Goal: Task Accomplishment & Management: Complete application form

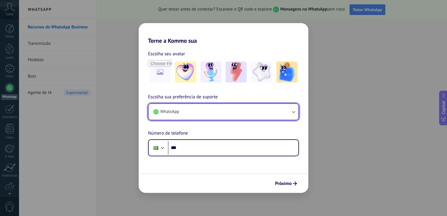
click at [292, 111] on icon "button" at bounding box center [293, 112] width 6 height 6
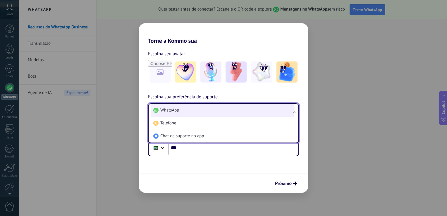
click at [178, 109] on span "WhatsApp" at bounding box center [169, 110] width 19 height 6
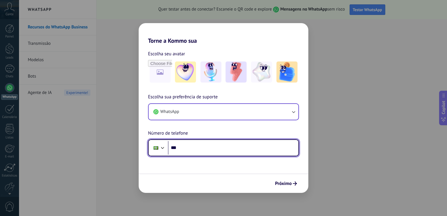
click at [180, 148] on input "***" at bounding box center [233, 147] width 130 height 13
type input "**********"
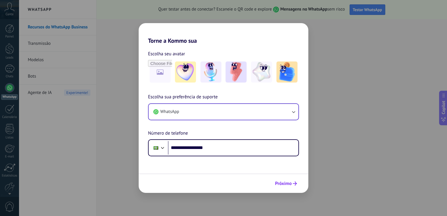
click at [287, 184] on span "Próximo" at bounding box center [283, 183] width 17 height 4
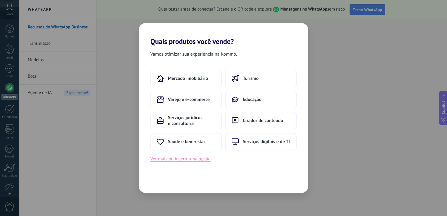
click at [194, 159] on button "Ver mais ou inserir uma opção" at bounding box center [180, 159] width 60 height 8
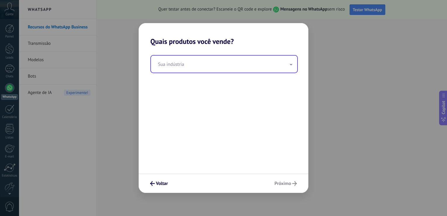
click at [170, 66] on input "text" at bounding box center [224, 64] width 146 height 17
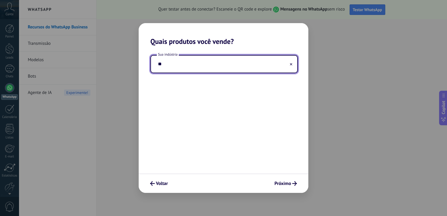
type input "*"
type input "**********"
click at [284, 185] on span "Próximo" at bounding box center [282, 183] width 17 height 4
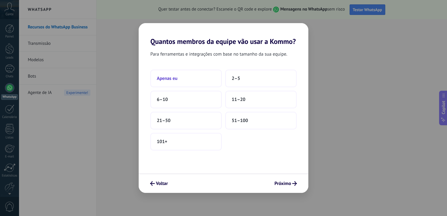
click at [179, 80] on button "Apenas eu" at bounding box center [185, 79] width 71 height 18
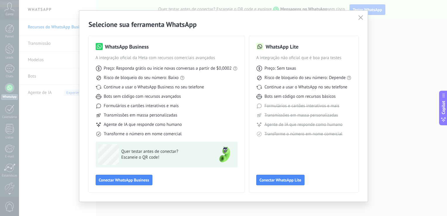
scroll to position [13, 0]
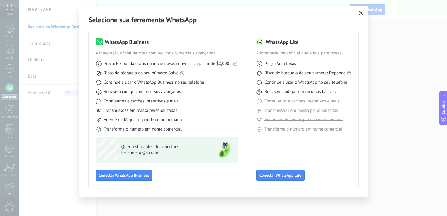
click at [361, 13] on icon "button" at bounding box center [360, 13] width 5 height 5
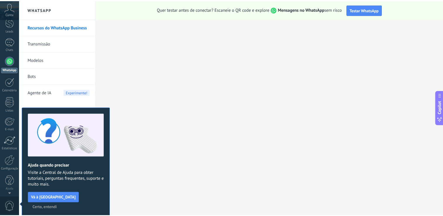
scroll to position [0, 0]
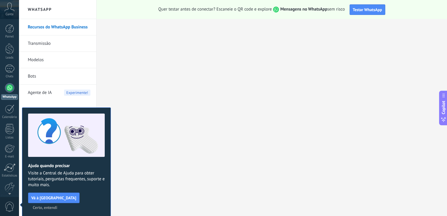
click at [57, 205] on span "Certo, entendi" at bounding box center [45, 207] width 25 height 4
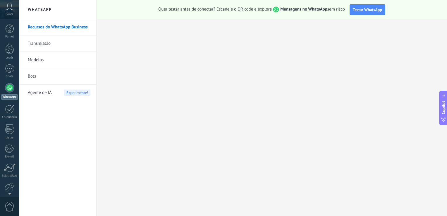
click at [10, 13] on span "Conta" at bounding box center [10, 15] width 8 height 4
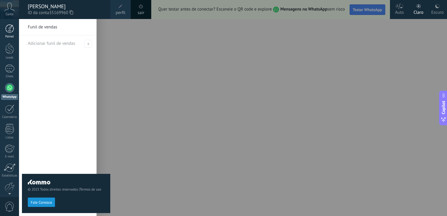
click at [11, 26] on div at bounding box center [9, 28] width 9 height 9
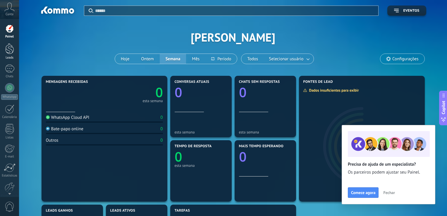
click at [11, 48] on div at bounding box center [9, 48] width 9 height 11
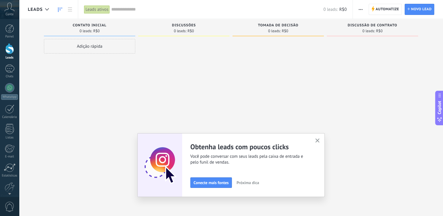
click at [321, 143] on button "button" at bounding box center [317, 141] width 7 height 8
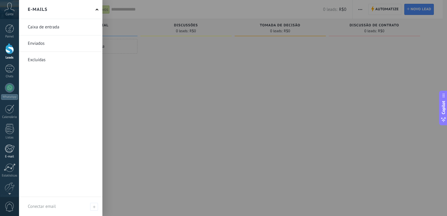
click at [8, 146] on div at bounding box center [10, 148] width 10 height 9
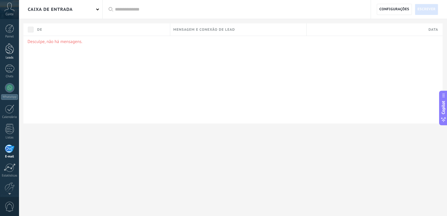
click at [11, 51] on div at bounding box center [9, 48] width 9 height 11
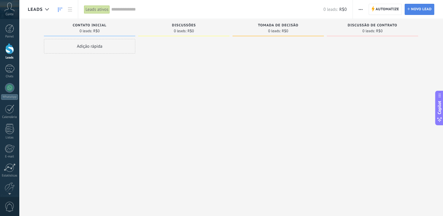
click at [414, 9] on span "Novo lead" at bounding box center [421, 9] width 20 height 11
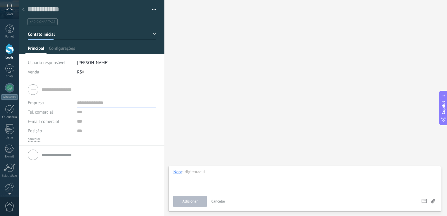
click at [59, 92] on input "text" at bounding box center [99, 89] width 114 height 9
click at [30, 91] on div at bounding box center [92, 89] width 128 height 15
click at [49, 89] on input "text" at bounding box center [99, 89] width 114 height 9
type input "**********"
click at [81, 102] on input "text" at bounding box center [116, 102] width 79 height 9
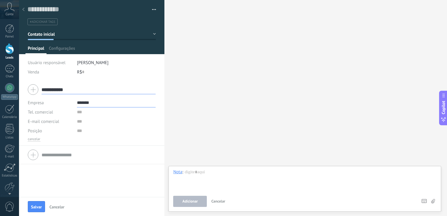
type input "*******"
click at [78, 115] on input "text" at bounding box center [116, 111] width 79 height 9
type input "**********"
click at [79, 124] on input "text" at bounding box center [116, 121] width 79 height 9
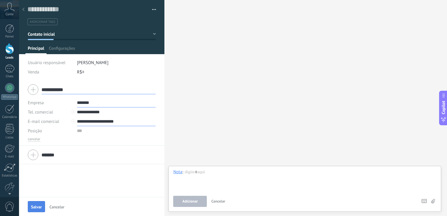
type input "**********"
click at [40, 205] on span "Salvar" at bounding box center [36, 207] width 11 height 4
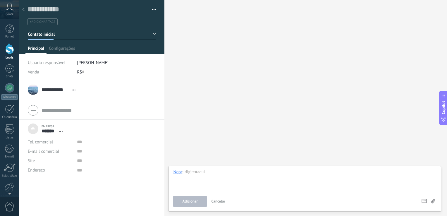
scroll to position [6, 0]
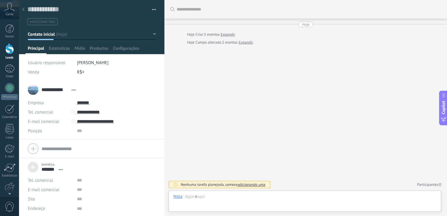
scroll to position [1, 0]
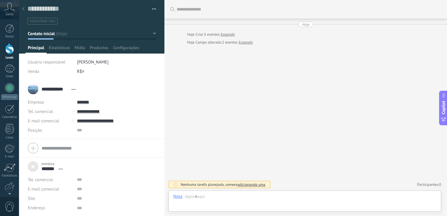
click at [232, 74] on div "Buscar Carregar mais Hoje Hoje Criar: 3 eventos Expandir Hoje Campo alterado: 2…" at bounding box center [305, 108] width 283 height 216
click at [153, 8] on button "button" at bounding box center [152, 9] width 8 height 9
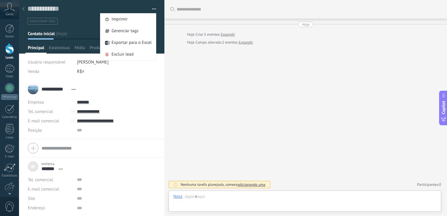
click at [187, 70] on div "Buscar Carregar mais Hoje Hoje Criar: 3 eventos Expandir Hoje Campo alterado: 2…" at bounding box center [305, 108] width 283 height 216
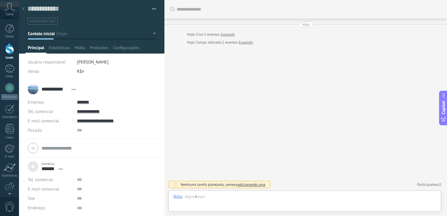
click at [152, 32] on button "Contato inicial" at bounding box center [92, 33] width 128 height 11
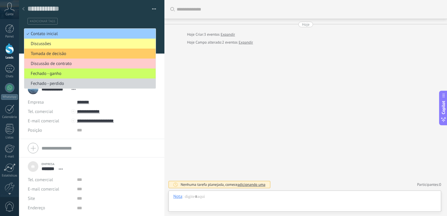
click at [73, 36] on span "Contato inicial" at bounding box center [89, 34] width 130 height 6
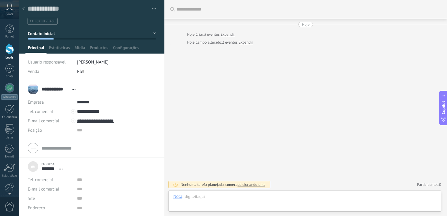
click at [281, 112] on div "Buscar Carregar mais Hoje Hoje Criar: 3 eventos Expandir Hoje Campo alterado: 2…" at bounding box center [305, 108] width 283 height 216
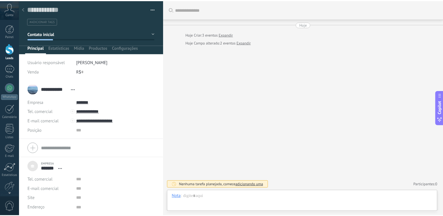
scroll to position [0, 0]
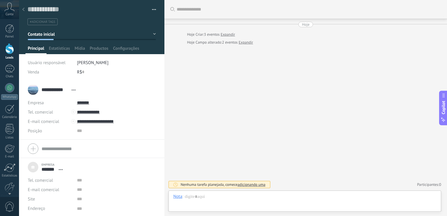
drag, startPoint x: 48, startPoint y: 58, endPoint x: 44, endPoint y: 58, distance: 4.4
click at [48, 58] on div "Usuário responsável" at bounding box center [50, 62] width 45 height 9
click at [36, 46] on span "Principal" at bounding box center [36, 50] width 16 height 8
drag, startPoint x: 39, startPoint y: 36, endPoint x: 21, endPoint y: 34, distance: 18.2
click at [39, 36] on span "Contato inicial" at bounding box center [41, 35] width 27 height 6
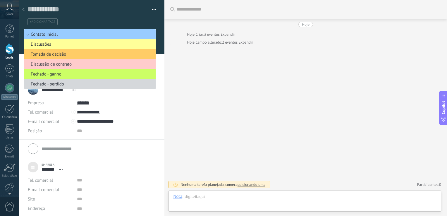
click at [13, 43] on div at bounding box center [9, 48] width 9 height 11
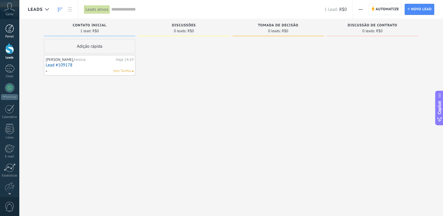
click at [8, 30] on div at bounding box center [9, 28] width 9 height 9
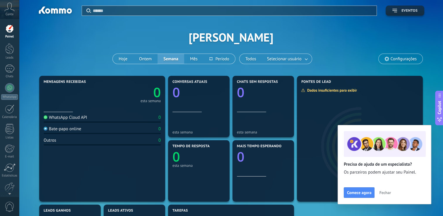
click at [404, 13] on span "Eventos" at bounding box center [409, 11] width 16 height 4
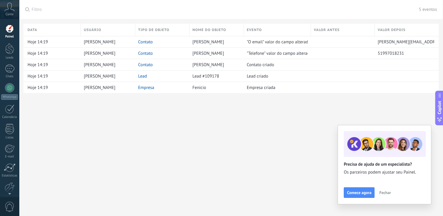
click at [61, 121] on div "Data Usuário Tipo de objeto Nome do objeto Evento Valor antes Valor depois Hoje…" at bounding box center [231, 117] width 424 height 197
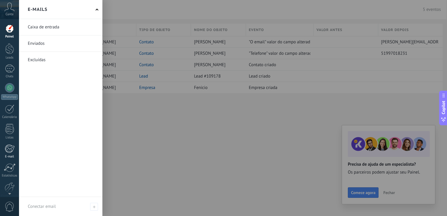
click at [7, 148] on div at bounding box center [10, 148] width 10 height 9
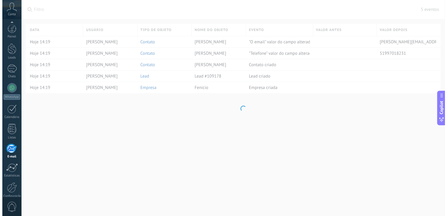
scroll to position [27, 0]
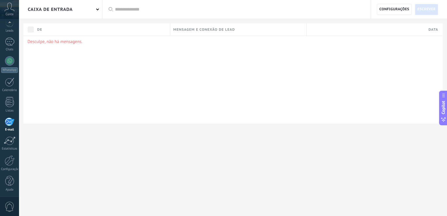
click at [97, 10] on div "Caixa de entrada" at bounding box center [60, 9] width 83 height 19
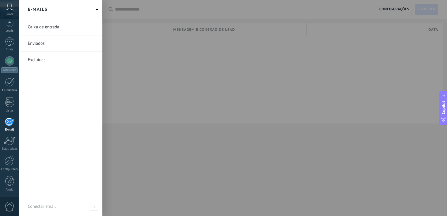
click at [139, 70] on div at bounding box center [242, 108] width 447 height 216
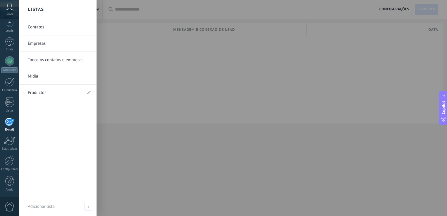
click at [37, 28] on link "Contatos" at bounding box center [59, 27] width 63 height 16
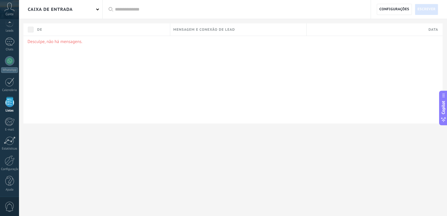
scroll to position [15, 0]
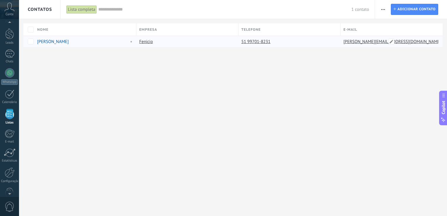
click at [357, 40] on link "[PERSON_NAME][EMAIL_ADDRESS][DOMAIN_NAME]" at bounding box center [392, 41] width 99 height 5
click at [365, 41] on link "[PERSON_NAME][EMAIL_ADDRESS][DOMAIN_NAME]" at bounding box center [392, 41] width 99 height 5
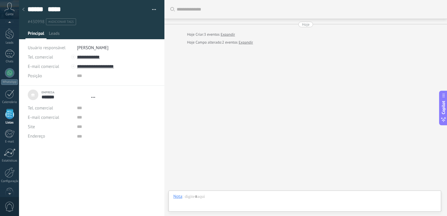
type textarea "***"
click at [321, 81] on div "Buscar Carregar mais Hoje Hoje Criar: 3 eventos Expandir Hoje Campo alterado: 2…" at bounding box center [305, 108] width 283 height 216
